Goal: Find specific page/section: Find specific page/section

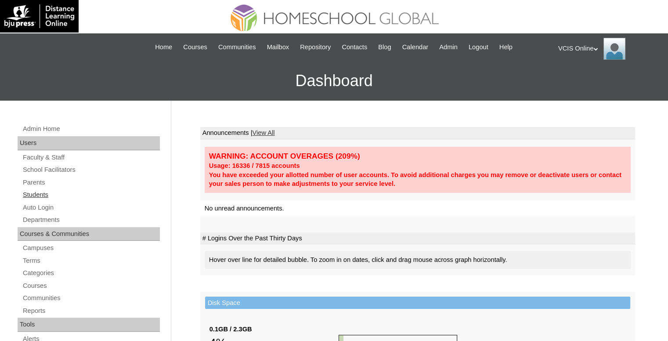
click at [43, 191] on link "Students" at bounding box center [91, 194] width 138 height 11
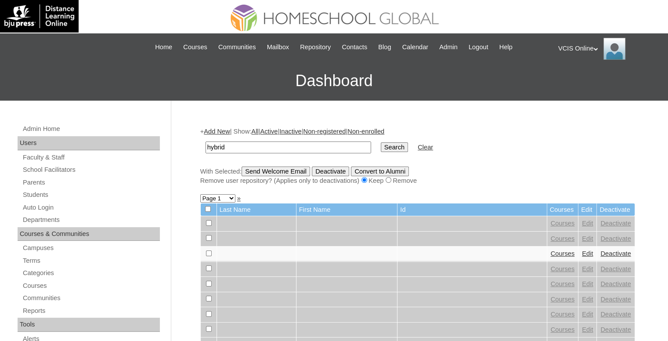
type input "hybrid"
click at [381, 142] on input "Search" at bounding box center [394, 147] width 27 height 10
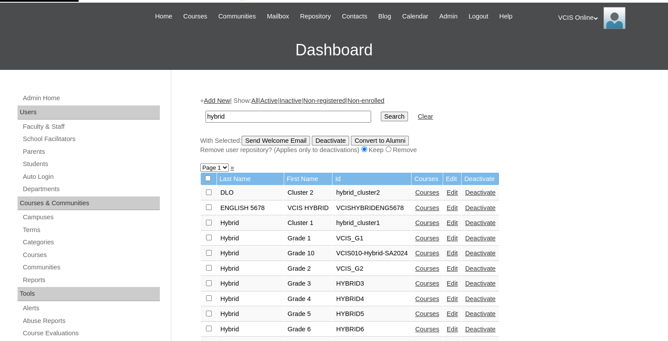
scroll to position [88, 0]
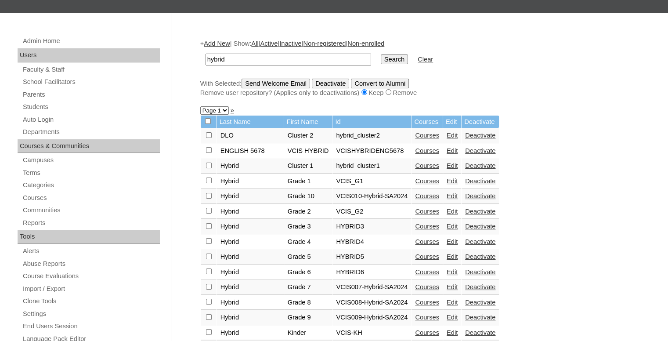
click at [435, 223] on link "Courses" at bounding box center [427, 226] width 24 height 7
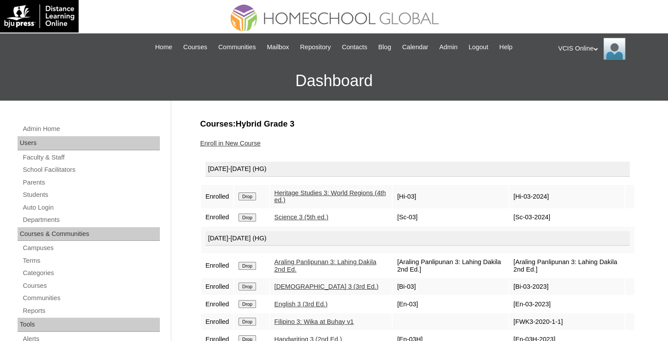
click at [356, 189] on link "Heritage Studies 3: World Regions (4th ed.)" at bounding box center [330, 196] width 112 height 14
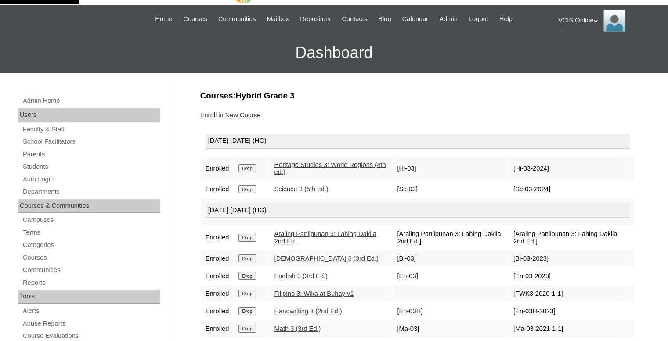
scroll to position [44, 0]
